Goal: Task Accomplishment & Management: Manage account settings

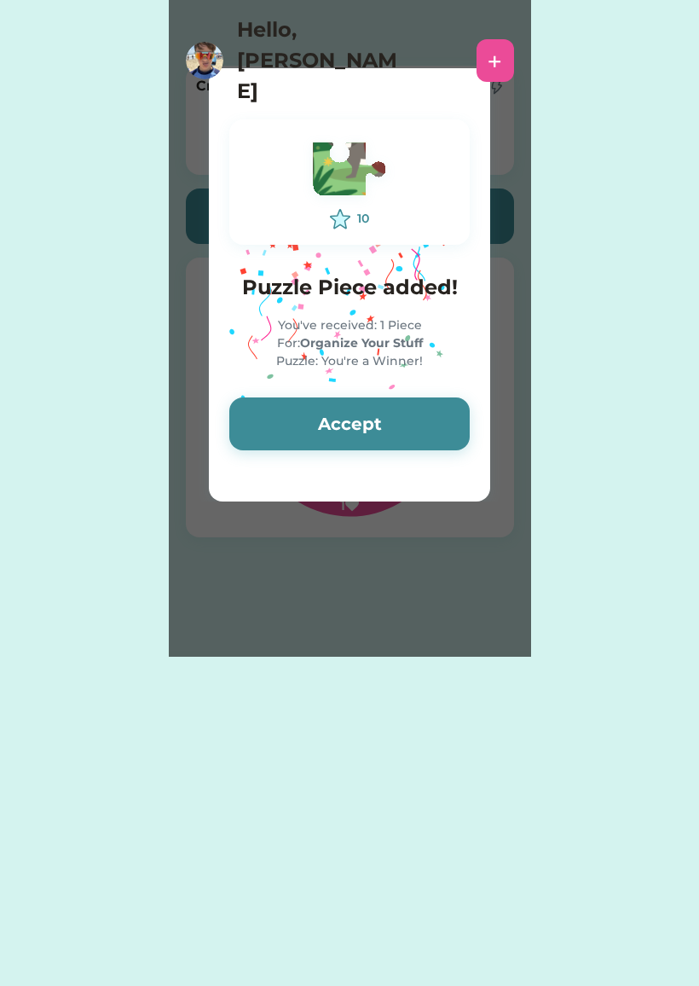
click at [419, 426] on button "Accept" at bounding box center [349, 423] width 240 height 53
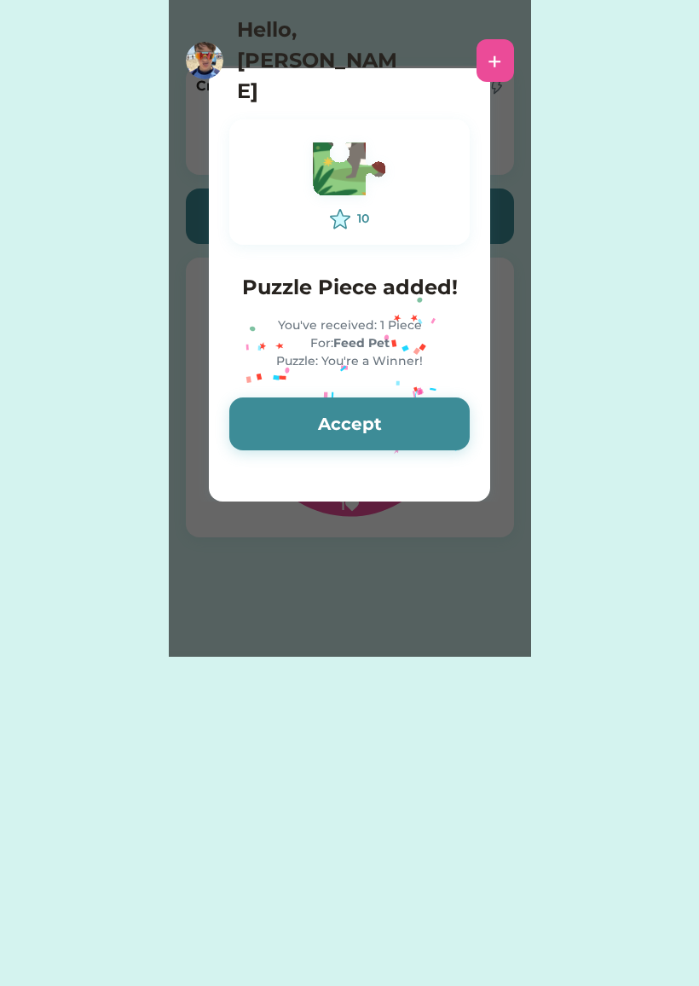
click at [426, 416] on button "Accept" at bounding box center [349, 423] width 240 height 53
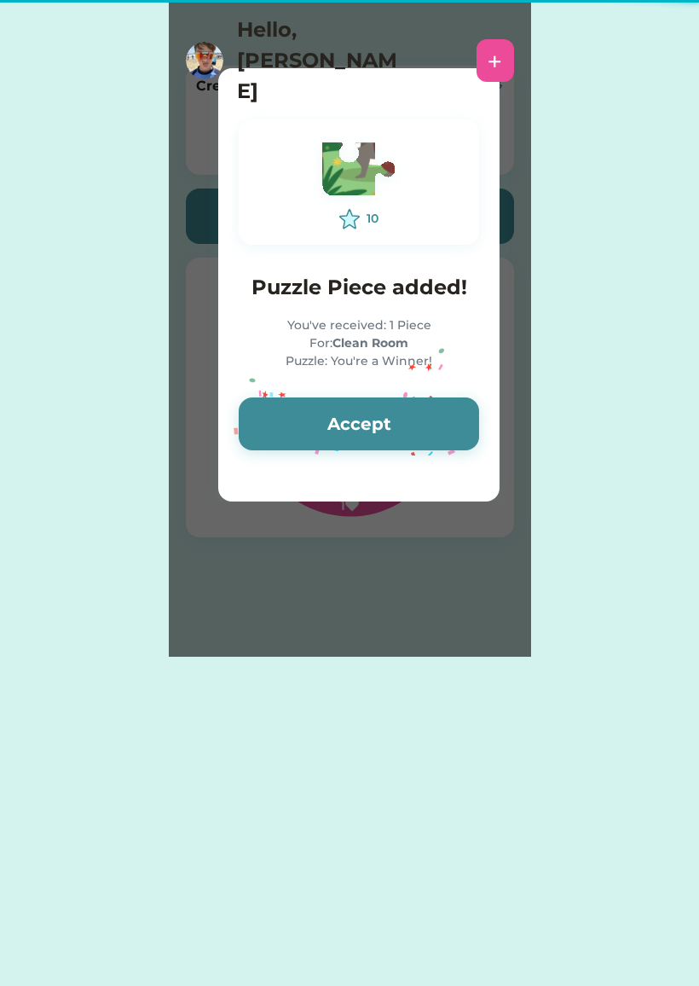
click at [431, 407] on button "Accept" at bounding box center [359, 423] width 240 height 53
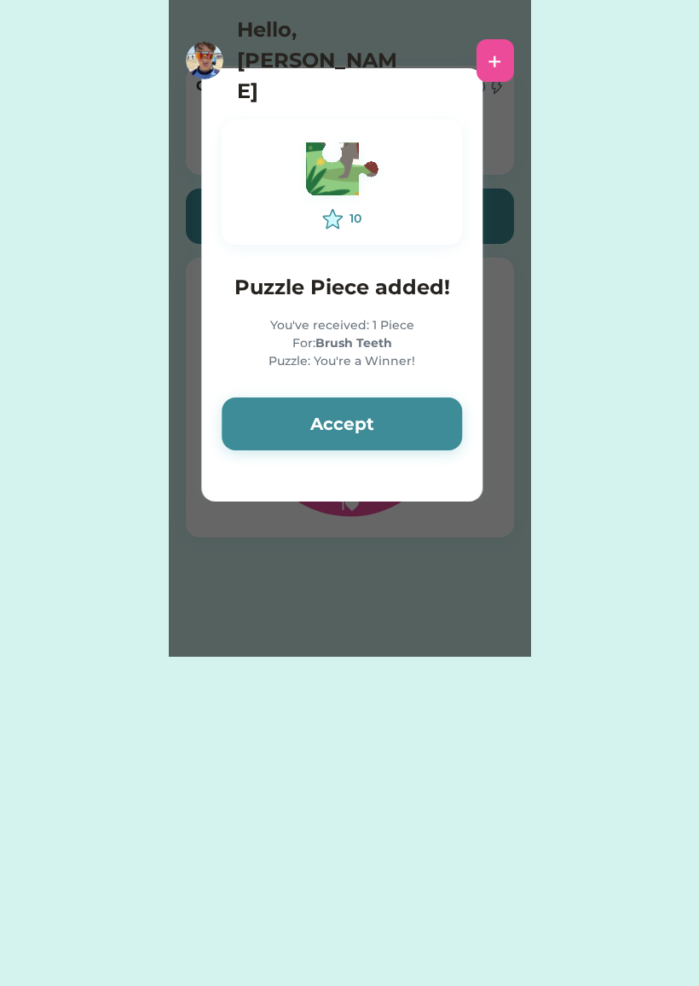
click at [462, 422] on button "Accept" at bounding box center [342, 423] width 240 height 53
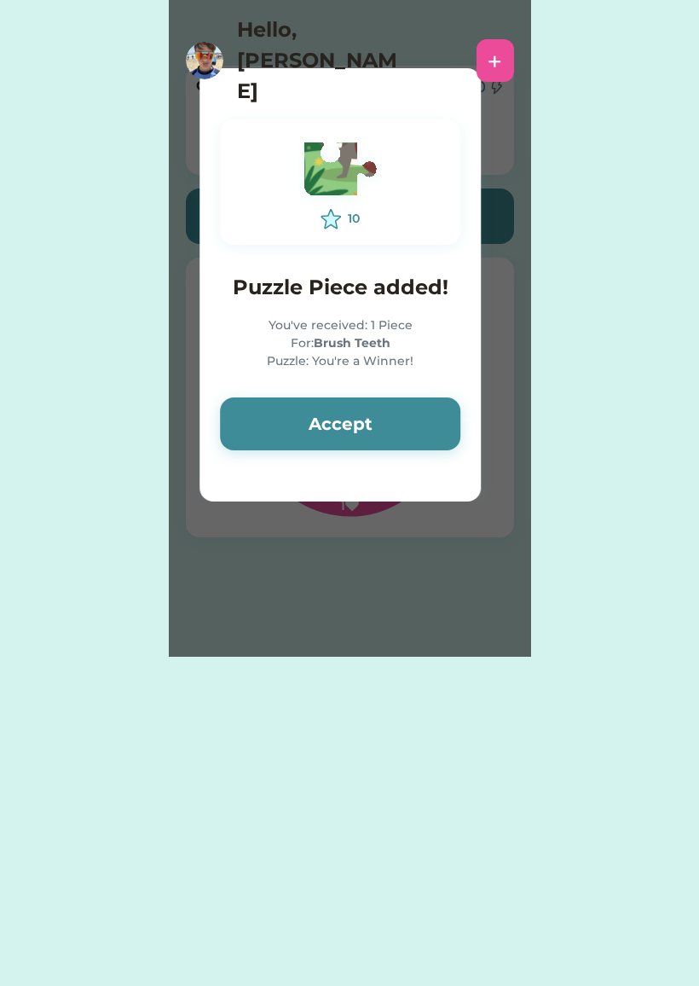
click at [457, 413] on button "Accept" at bounding box center [340, 423] width 240 height 53
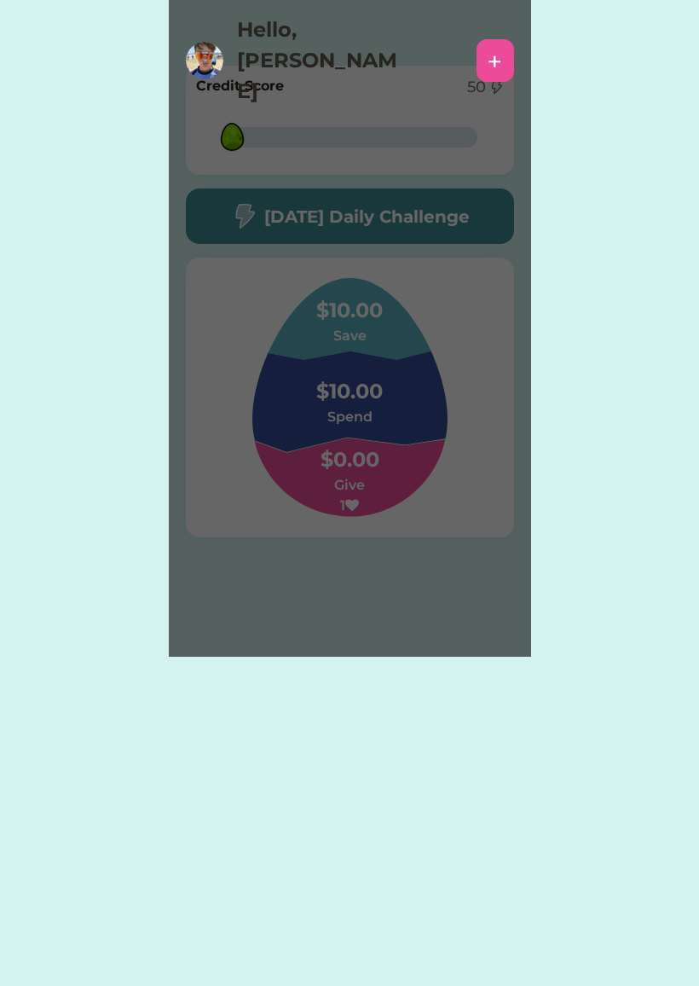
click at [448, 406] on div "Please wait 10 Puzzle Piece added! You've received: 1 Piece For: Clean Bathroom…" at bounding box center [350, 328] width 362 height 656
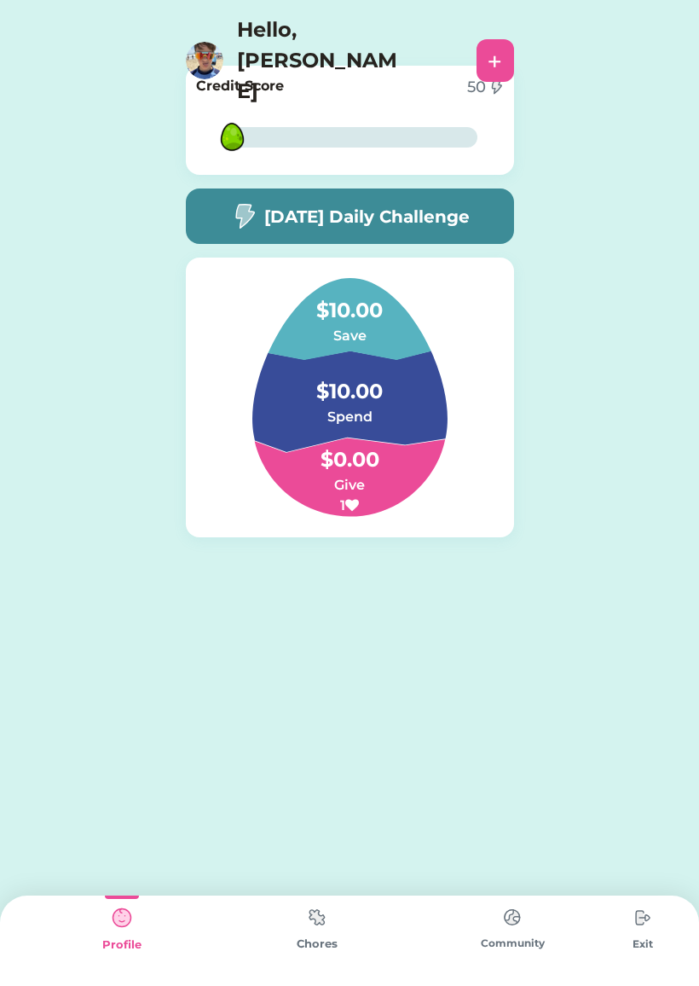
click at [333, 932] on img at bounding box center [317, 916] width 34 height 33
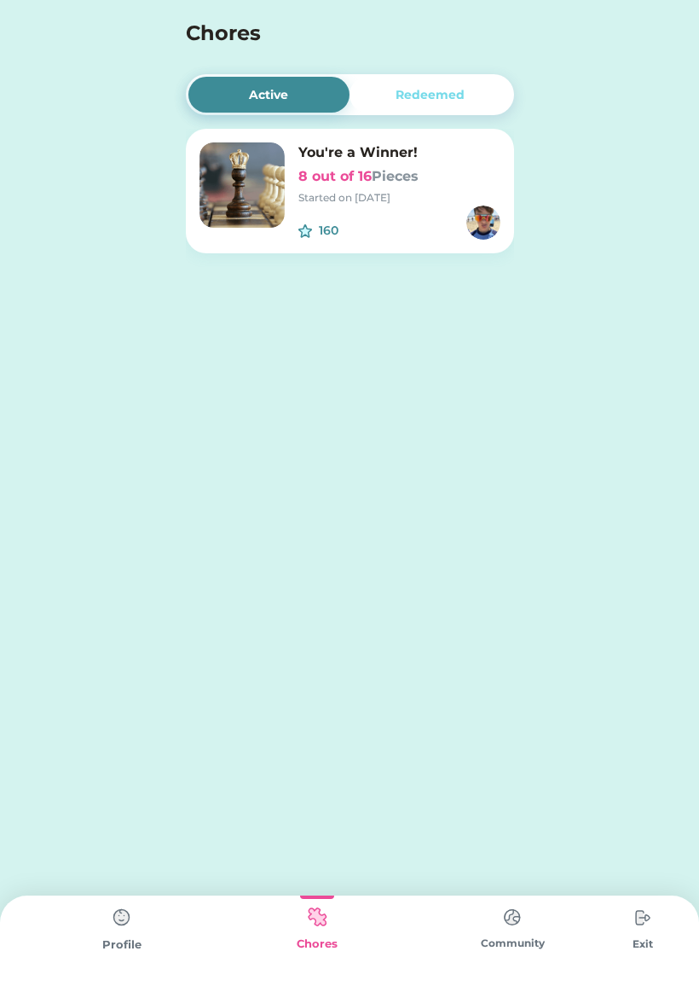
click at [514, 930] on img at bounding box center [512, 916] width 34 height 33
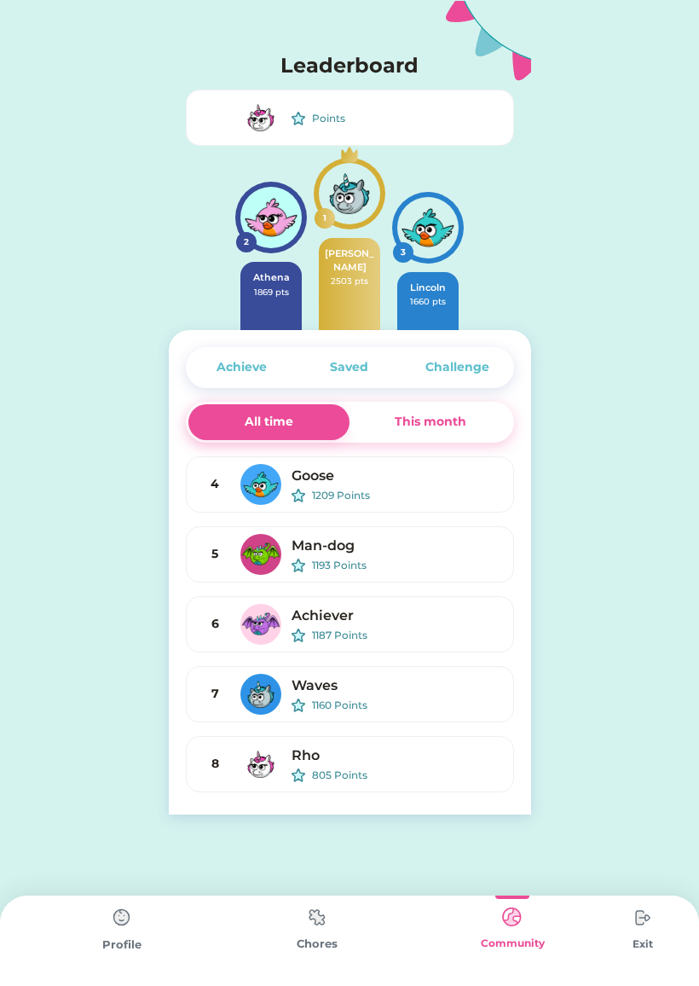
click at [266, 375] on div "Achieve" at bounding box center [242, 367] width 50 height 18
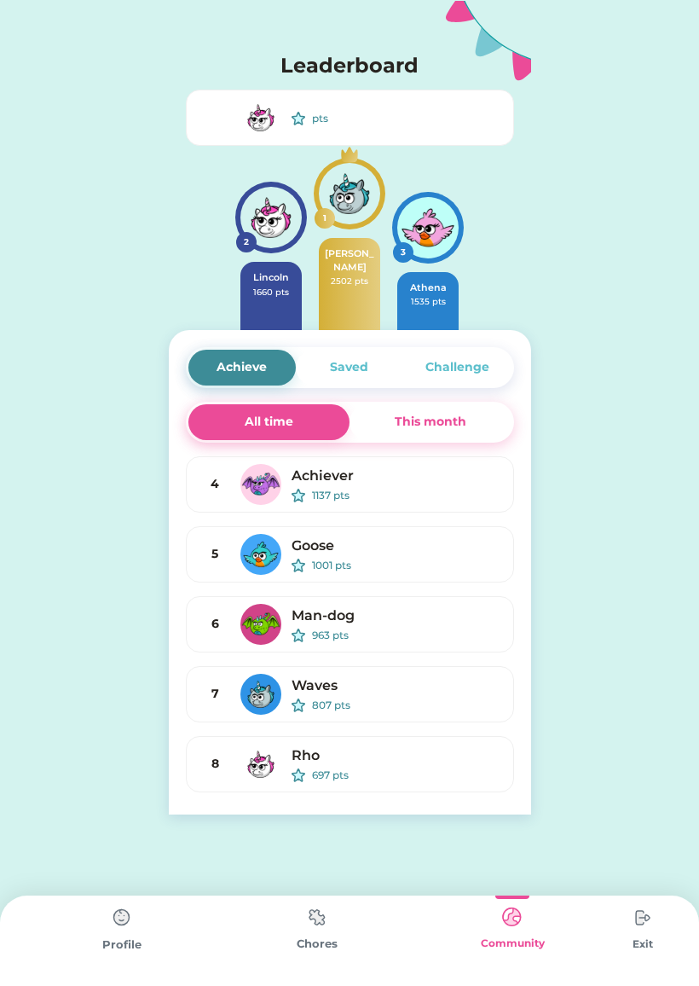
click at [428, 419] on div "This month" at bounding box center [431, 422] width 72 height 18
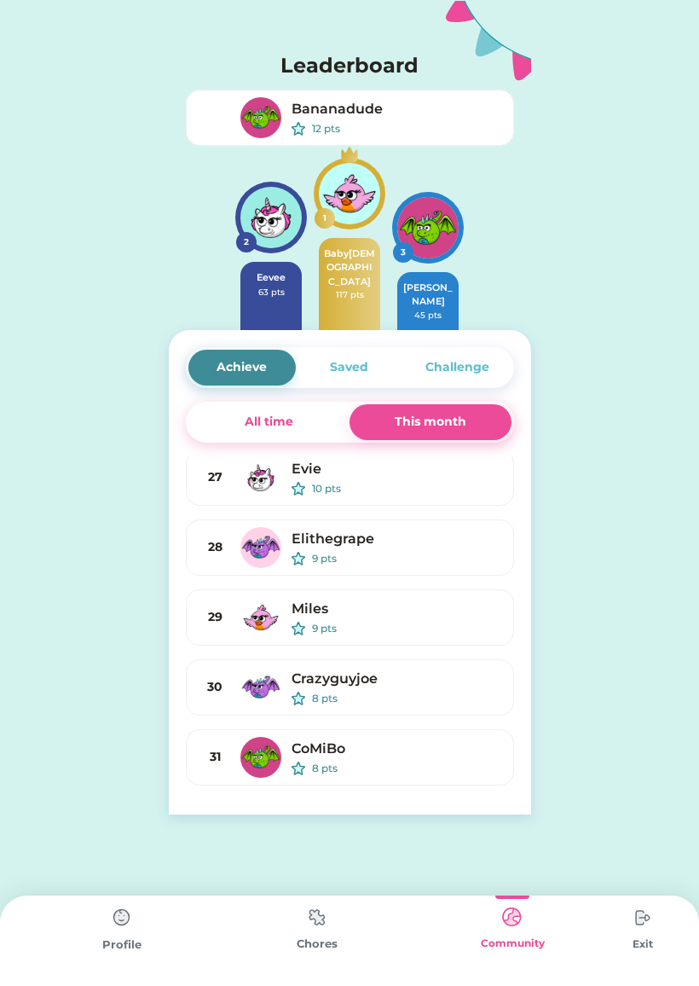
scroll to position [1616, 0]
click at [137, 944] on div "Profile" at bounding box center [121, 944] width 195 height 17
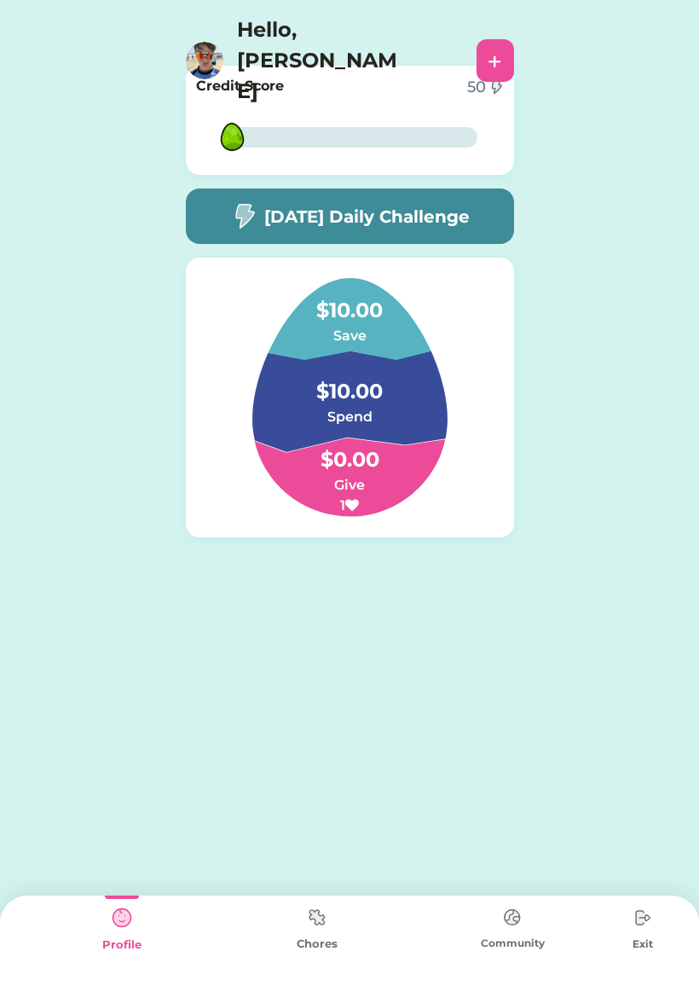
click at [506, 48] on div "+" at bounding box center [496, 60] width 38 height 43
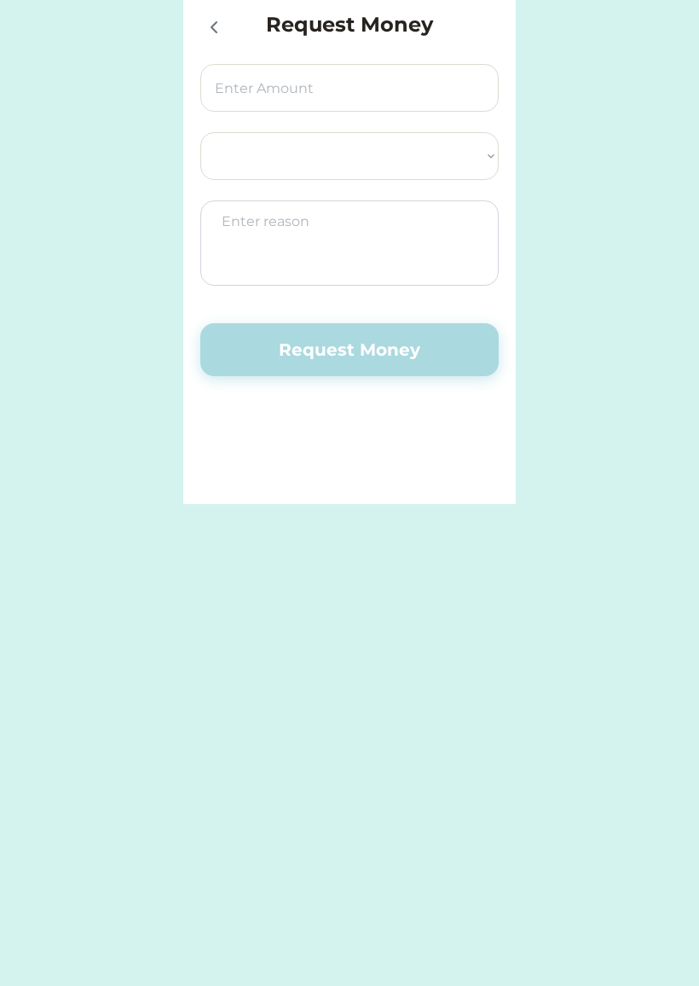
select select ""PLACEHOLDER_1427118222253""
click at [211, 26] on icon at bounding box center [214, 27] width 20 height 20
